Goal: Find specific page/section: Find specific page/section

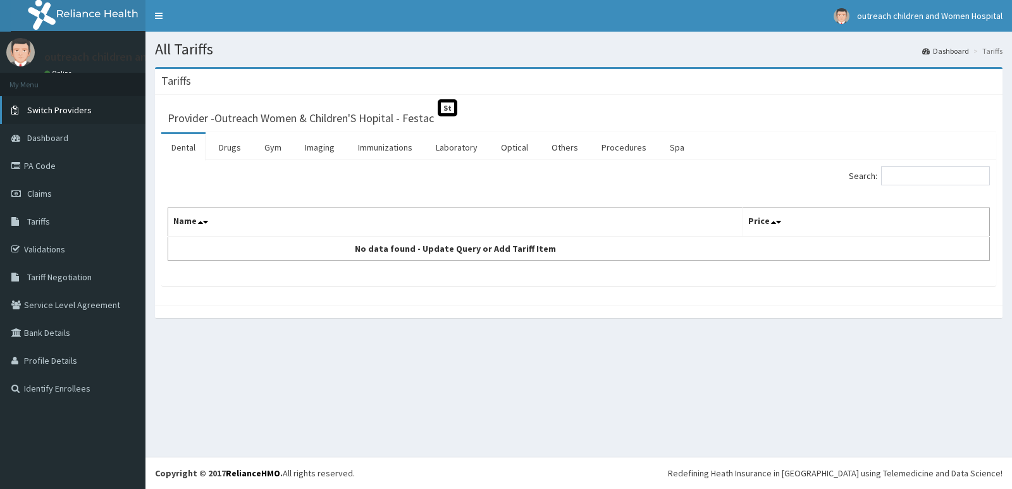
click at [58, 109] on span "Switch Providers" at bounding box center [59, 109] width 65 height 11
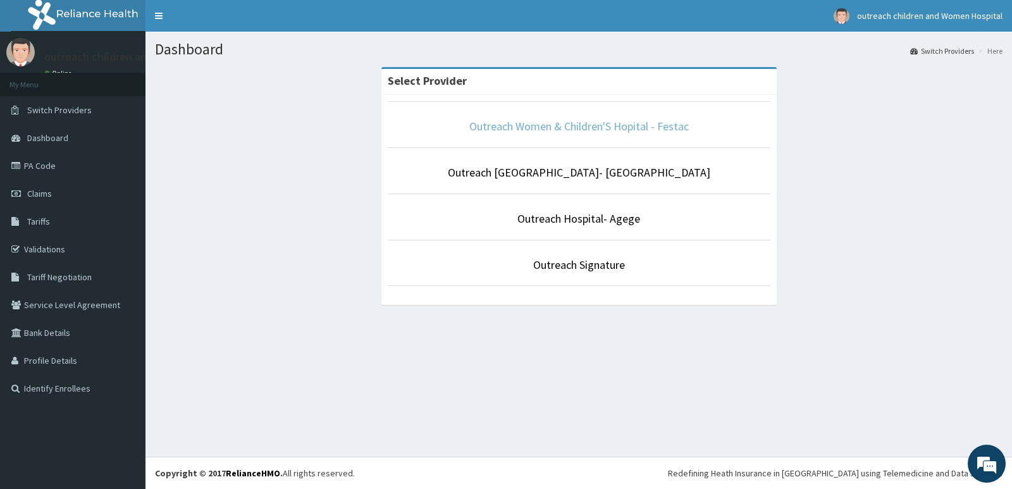
click at [579, 128] on link "Outreach Women & Children'S Hopital - Festac" at bounding box center [578, 126] width 219 height 15
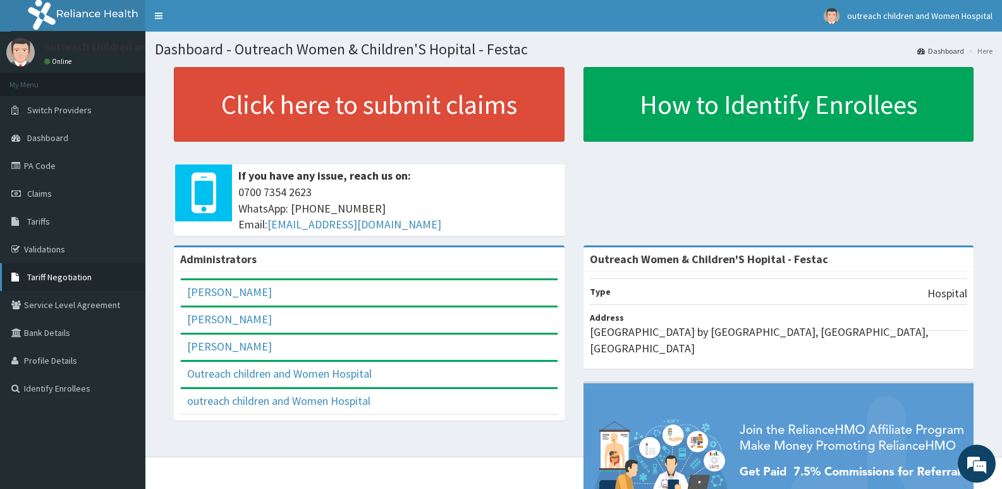
click at [70, 274] on span "Tariff Negotiation" at bounding box center [59, 276] width 65 height 11
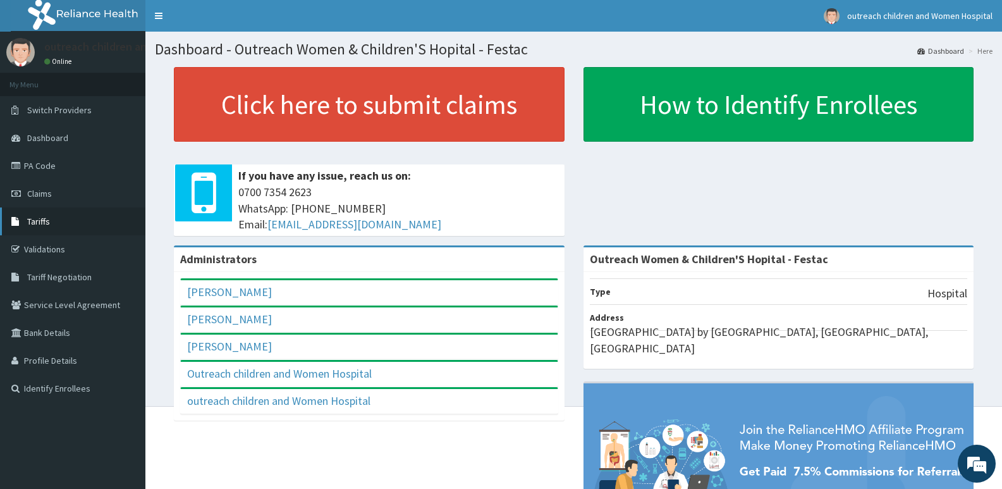
click at [37, 216] on span "Tariffs" at bounding box center [38, 221] width 23 height 11
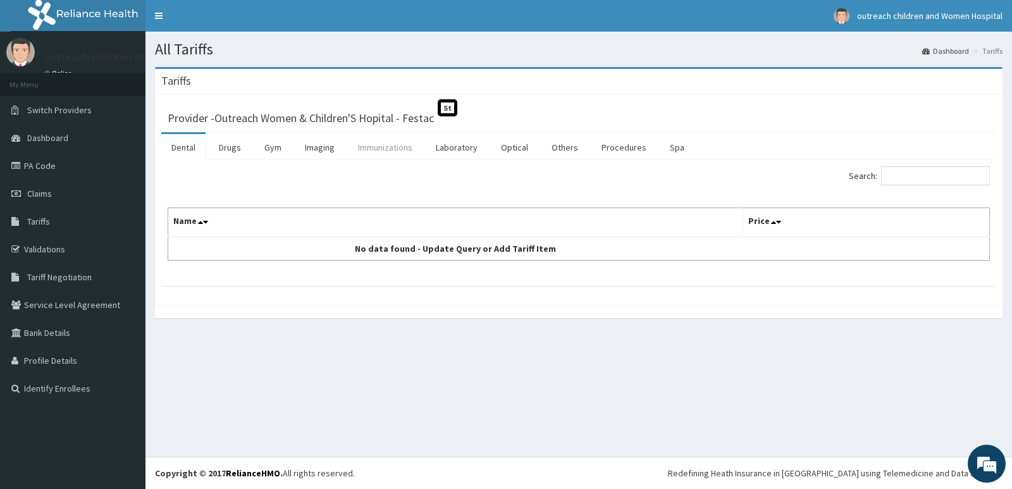
click at [391, 146] on link "Immunizations" at bounding box center [385, 147] width 75 height 27
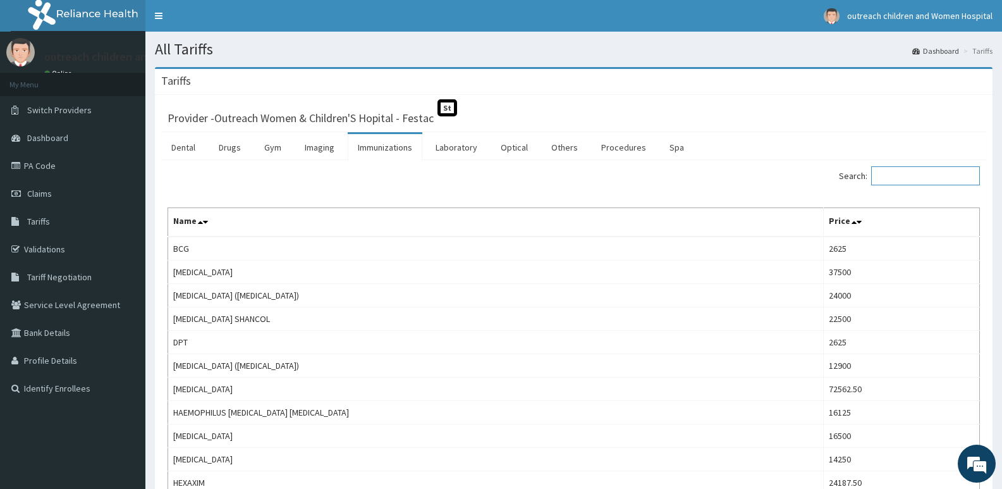
click at [906, 169] on input "Search:" at bounding box center [925, 175] width 109 height 19
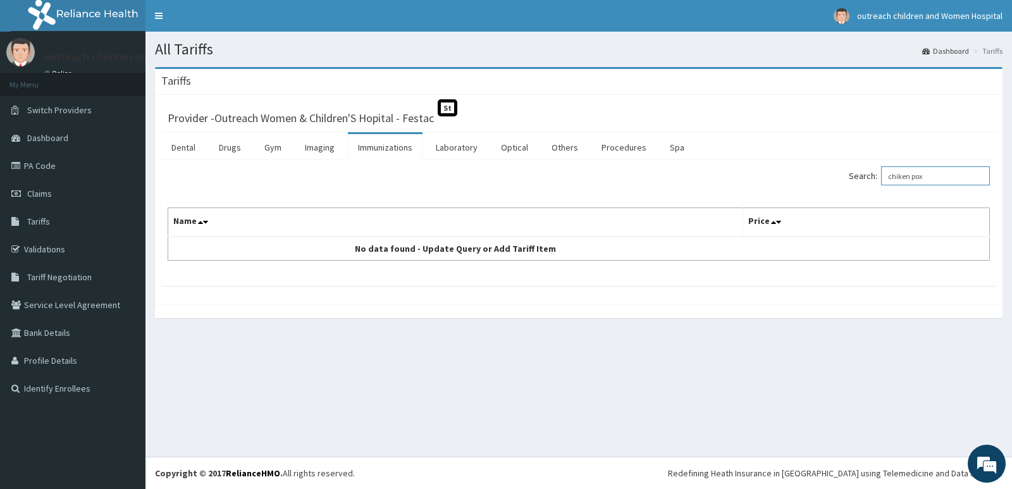
click at [908, 174] on input "chiken pox" at bounding box center [935, 175] width 109 height 19
click at [921, 175] on input "chiken pox" at bounding box center [935, 175] width 109 height 19
click at [940, 181] on input "chickpox" at bounding box center [935, 175] width 109 height 19
type input "c"
type input "menin"
